Goal: Task Accomplishment & Management: Manage account settings

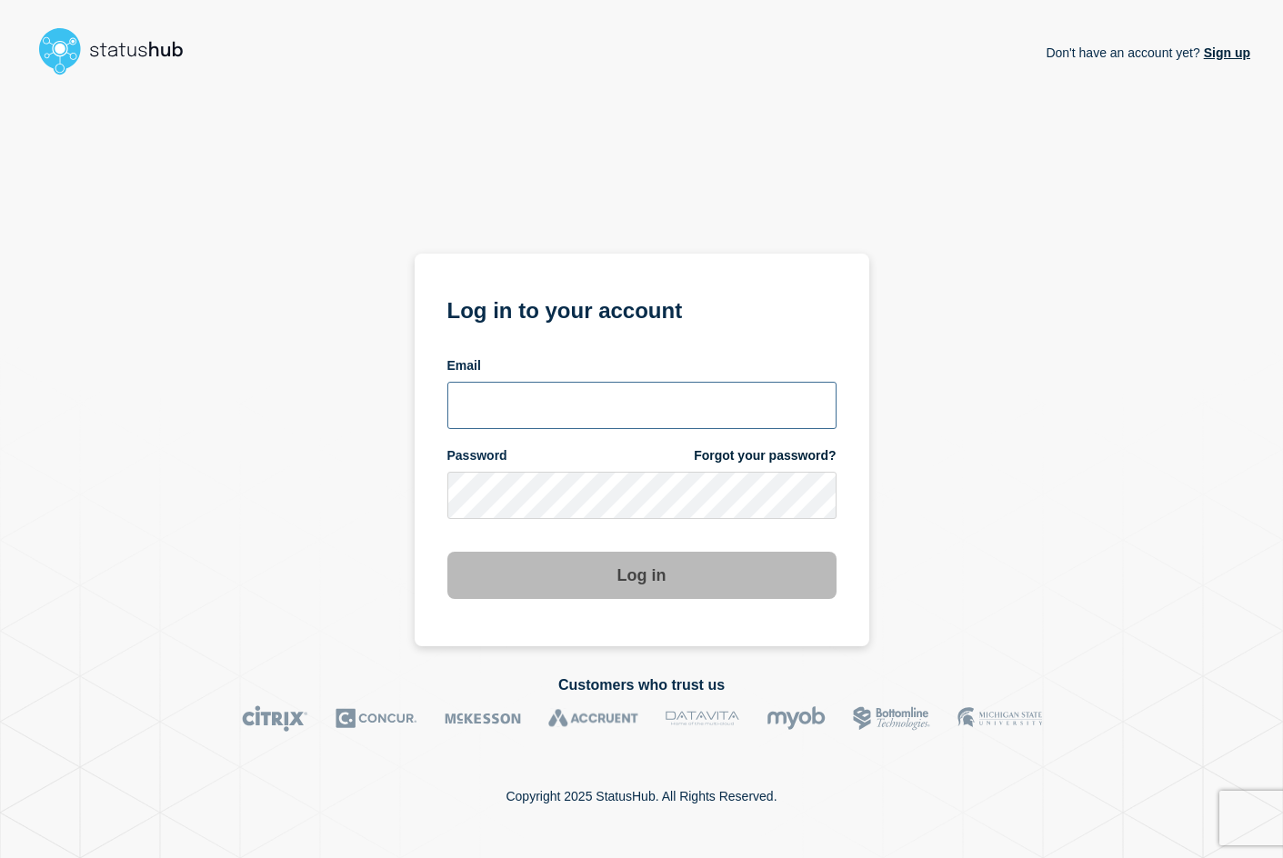
type input "ronneyw@clemson.edu"
click at [579, 576] on button "Log in" at bounding box center [641, 575] width 389 height 47
